Goal: Communication & Community: Answer question/provide support

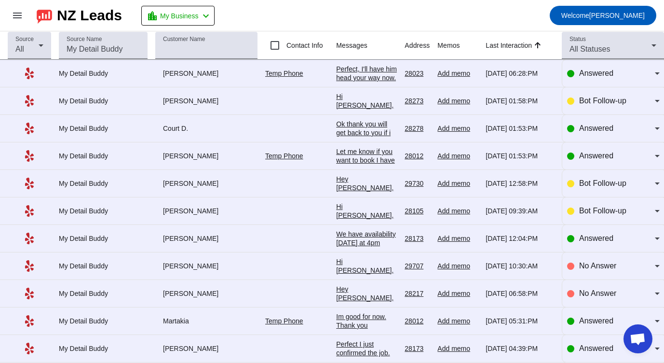
click at [366, 102] on div "Hi [PERSON_NAME], Thank you for reaching out to My Detail [PERSON_NAME]. In ord…" at bounding box center [366, 200] width 61 height 217
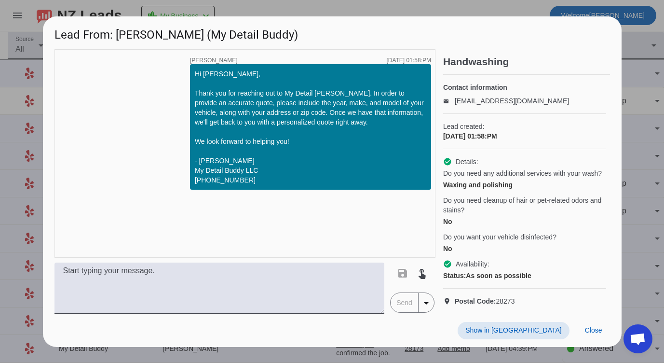
click at [647, 49] on div at bounding box center [332, 181] width 664 height 363
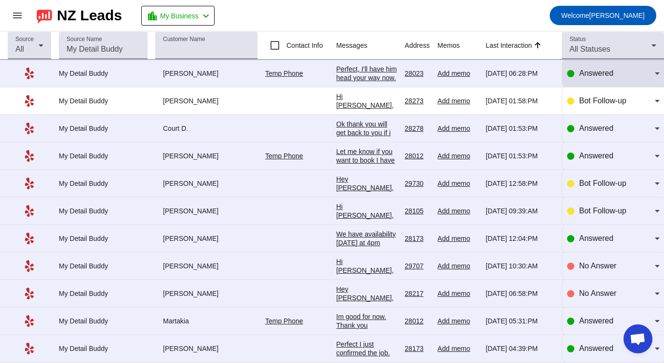
click at [589, 70] on span "Answered" at bounding box center [596, 73] width 34 height 8
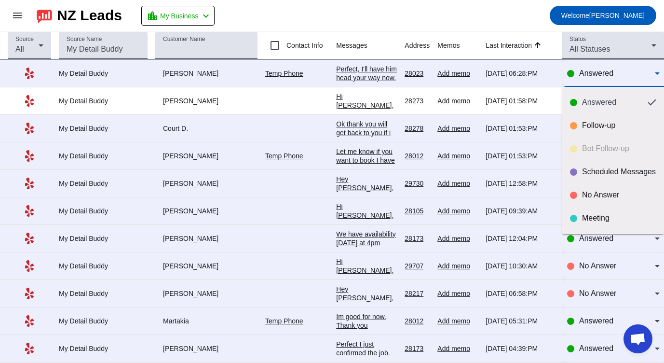
click at [589, 70] on div at bounding box center [332, 181] width 664 height 363
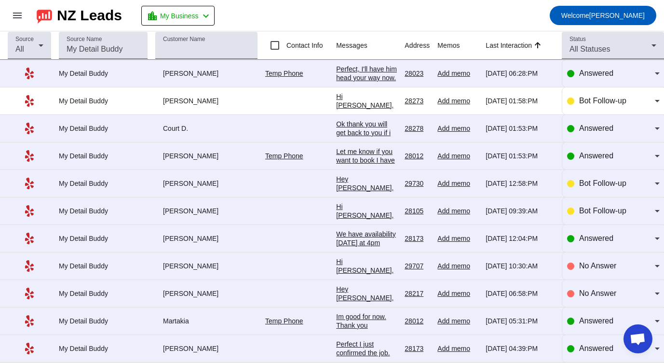
click at [363, 153] on div "Let me know if you want to book I have [DATE] open." at bounding box center [366, 160] width 61 height 26
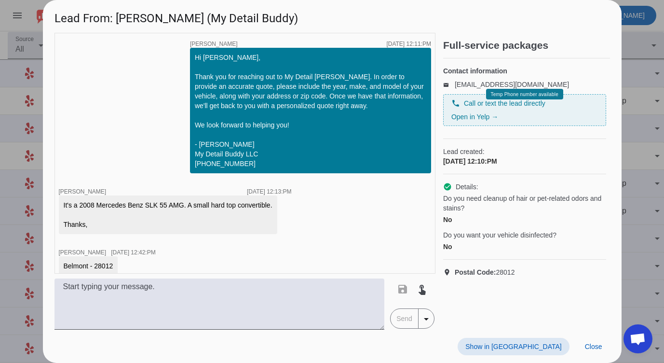
click at [652, 41] on div at bounding box center [332, 181] width 664 height 363
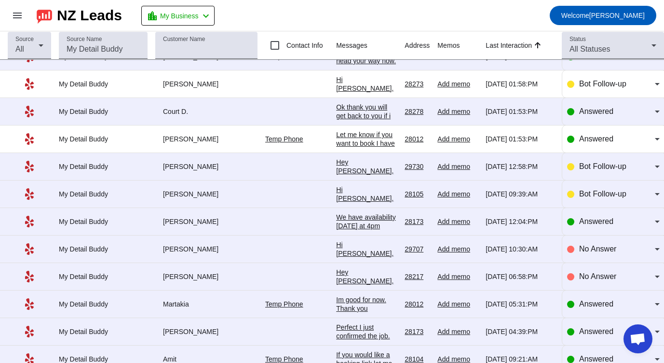
scroll to position [20, 0]
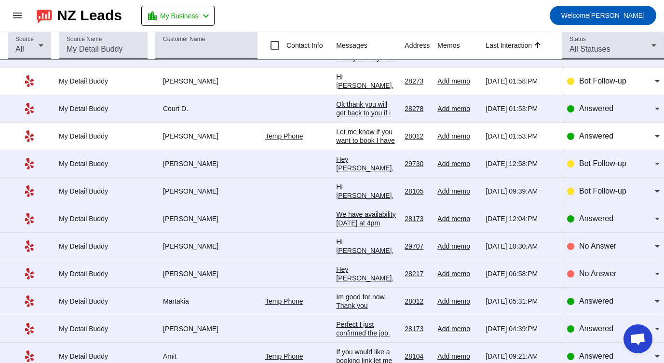
click at [369, 163] on div "Hey [PERSON_NAME], Just checking in to see if you're still interested in bookin…" at bounding box center [366, 285] width 61 height 260
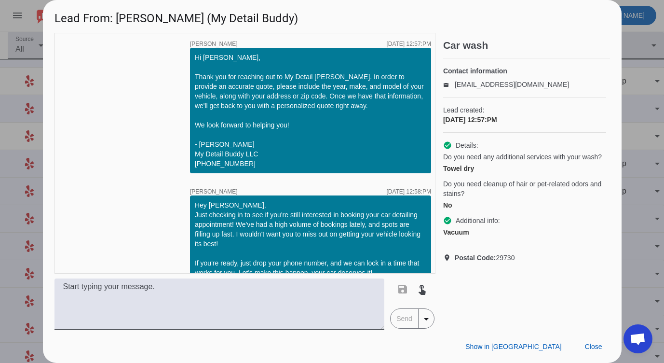
scroll to position [94, 0]
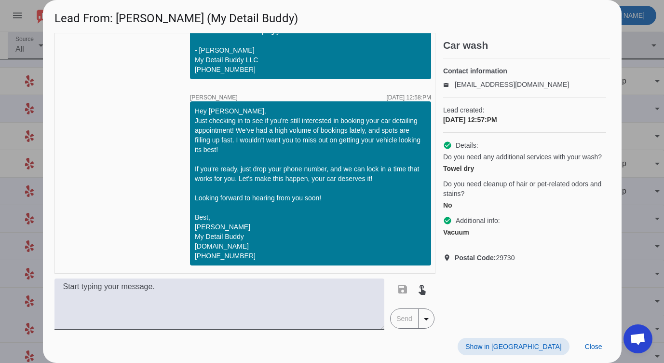
click at [639, 118] on div at bounding box center [332, 181] width 664 height 363
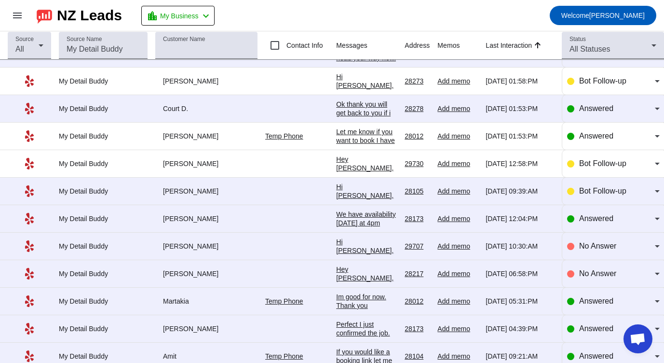
click at [370, 192] on div "Hi [PERSON_NAME], Thank you for reaching out to My Detail [PERSON_NAME]. In ord…" at bounding box center [366, 290] width 61 height 217
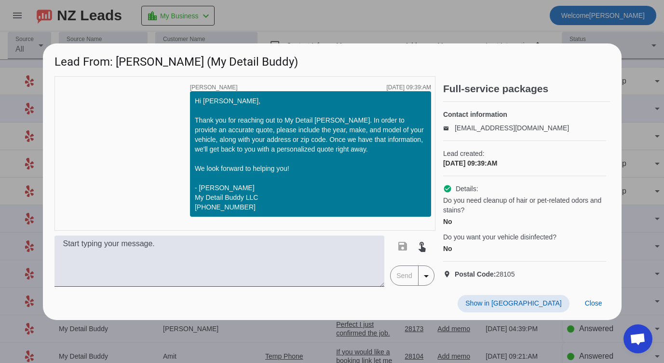
click at [635, 156] on div at bounding box center [332, 181] width 664 height 363
